Goal: Find specific page/section: Find specific page/section

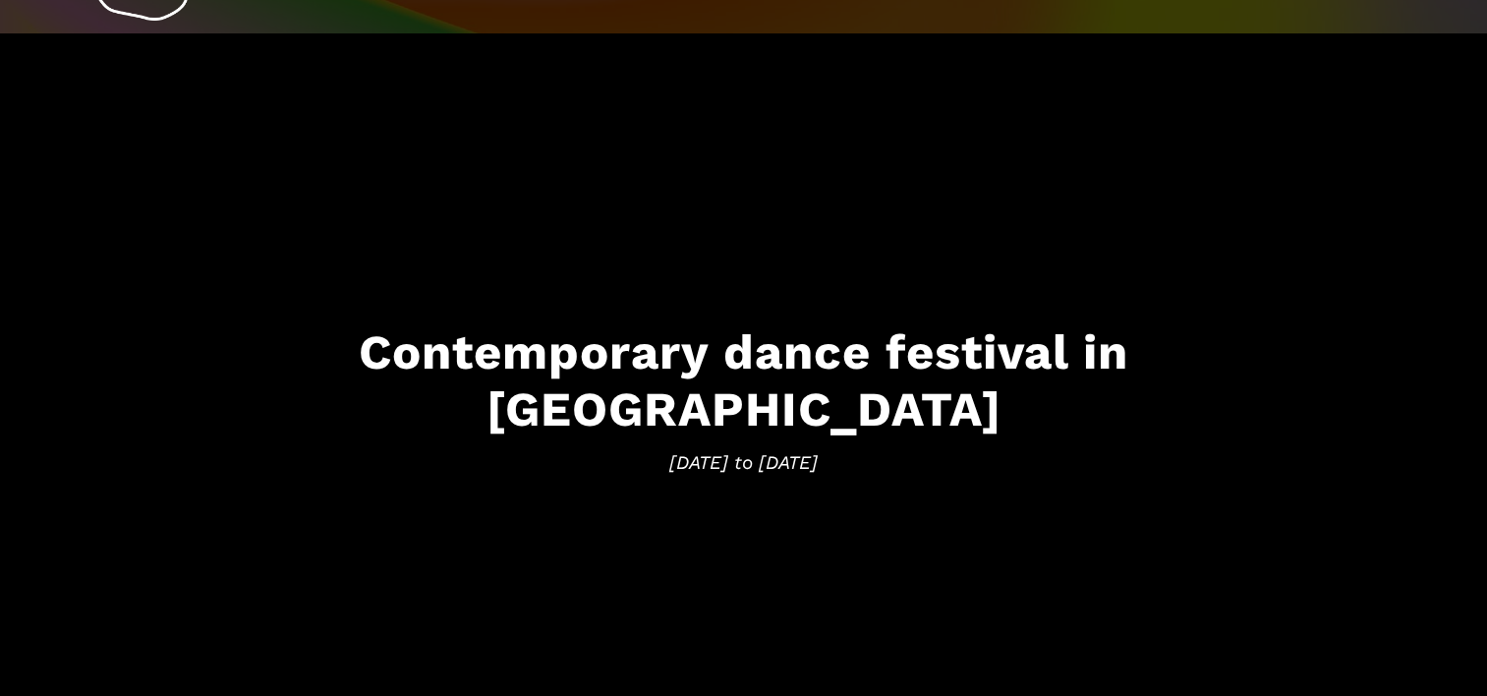
scroll to position [98, 0]
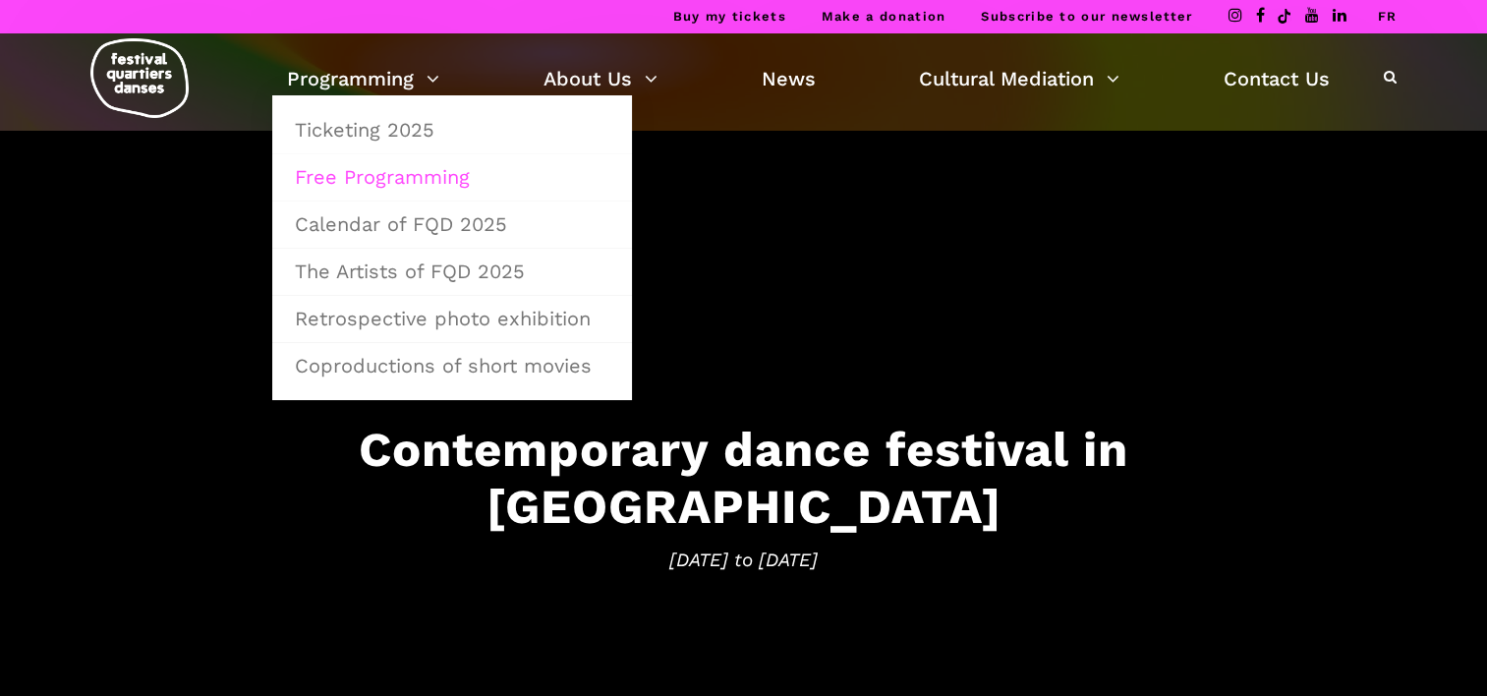
click at [404, 181] on link "Free Programming" at bounding box center [452, 176] width 338 height 45
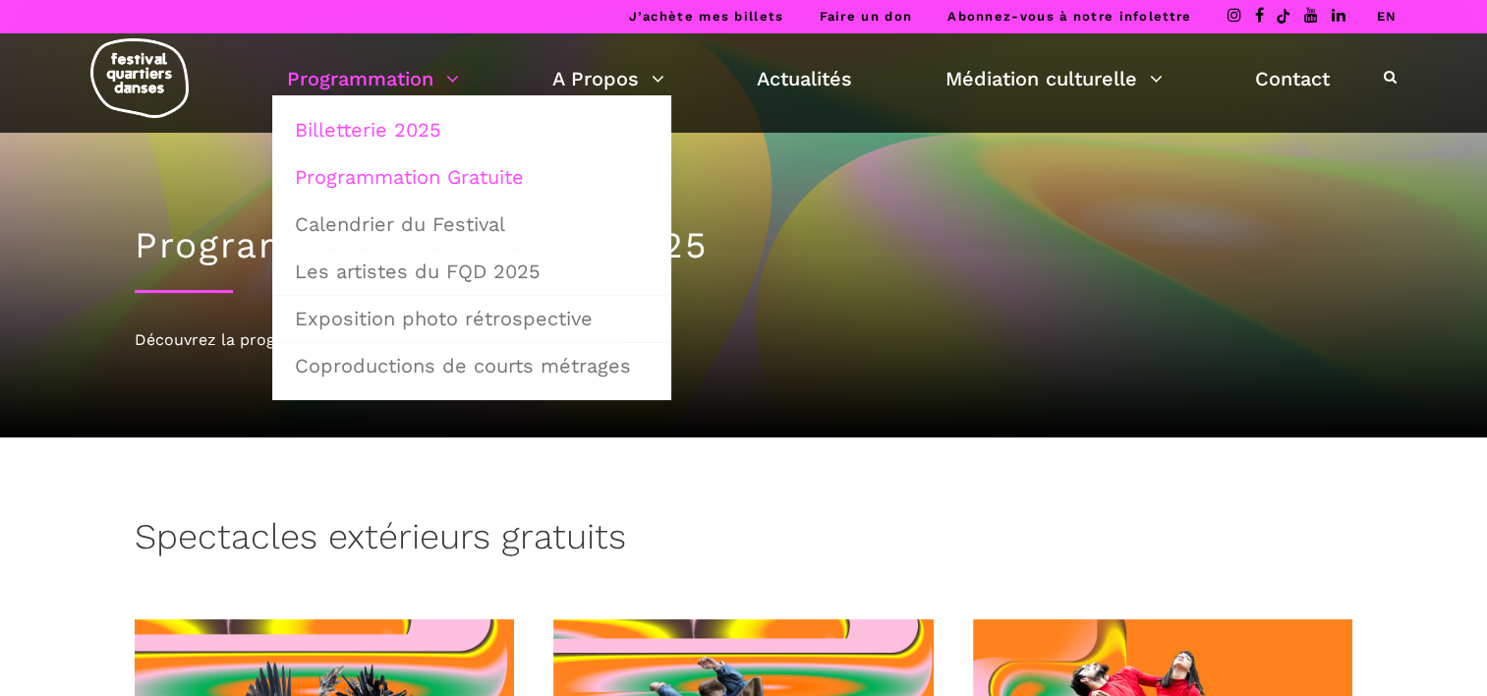
click at [371, 122] on link "Billetterie 2025" at bounding box center [471, 129] width 377 height 45
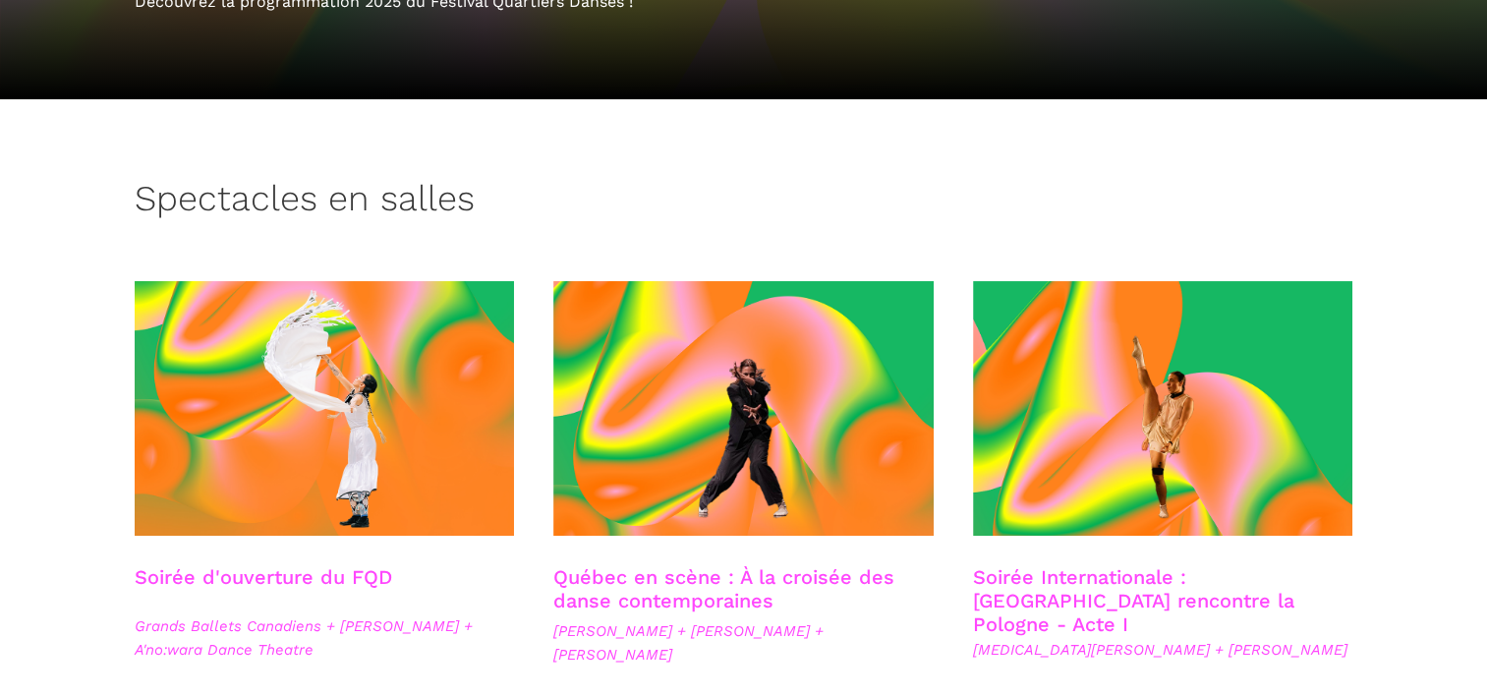
scroll to position [197, 0]
